Goal: Task Accomplishment & Management: Manage account settings

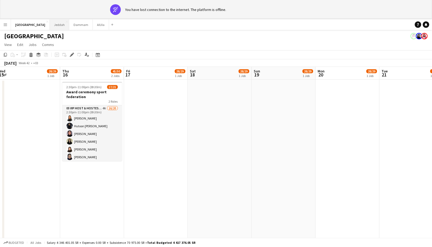
scroll to position [0, 195]
